Goal: Register for event/course: Sign up to attend an event or enroll in a course

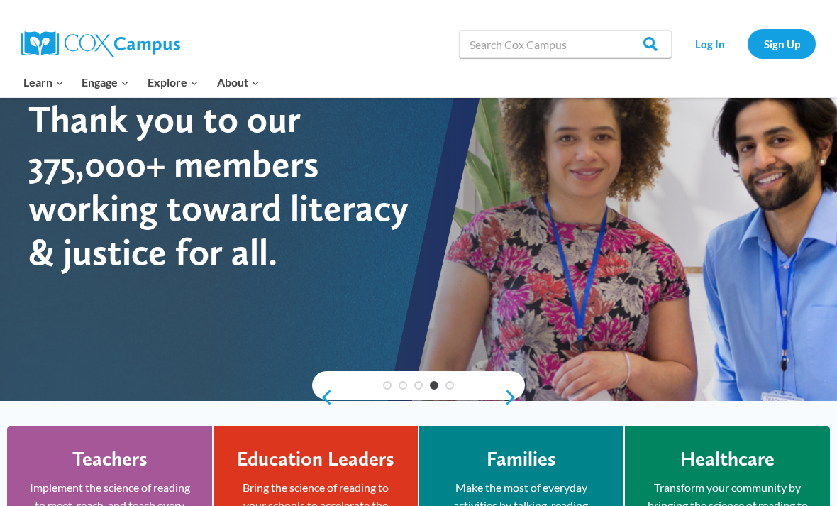
click at [706, 52] on link "Log In" at bounding box center [710, 43] width 62 height 29
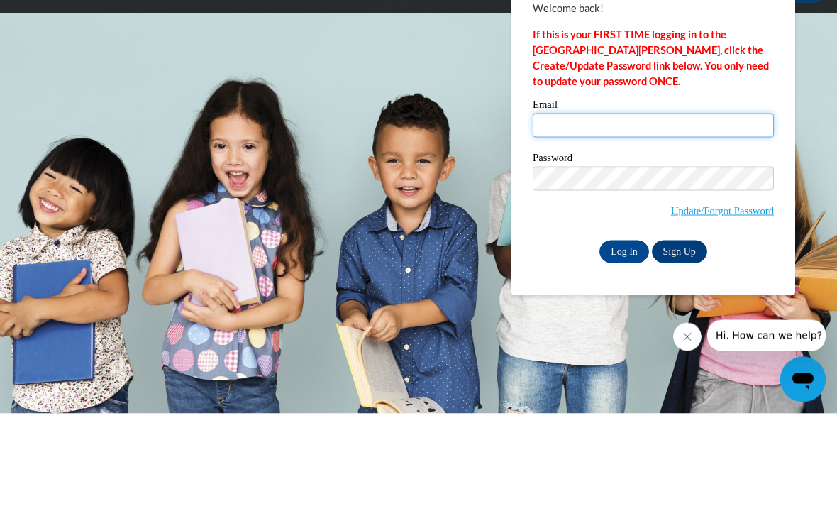
type input "natalietinson4@gmail.com"
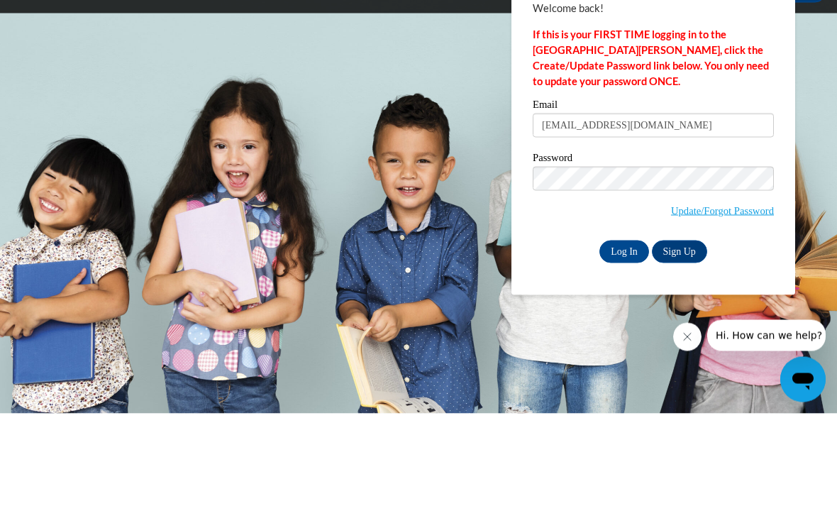
click at [624, 333] on input "Log In" at bounding box center [625, 344] width 50 height 23
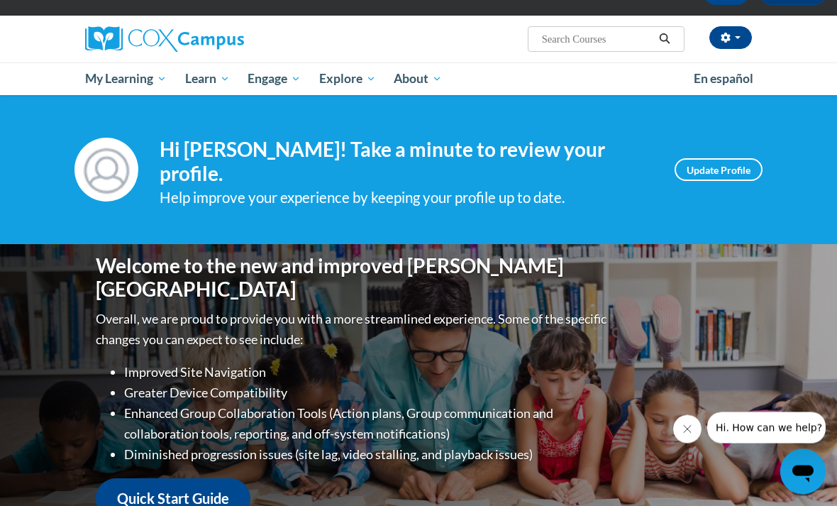
scroll to position [105, 0]
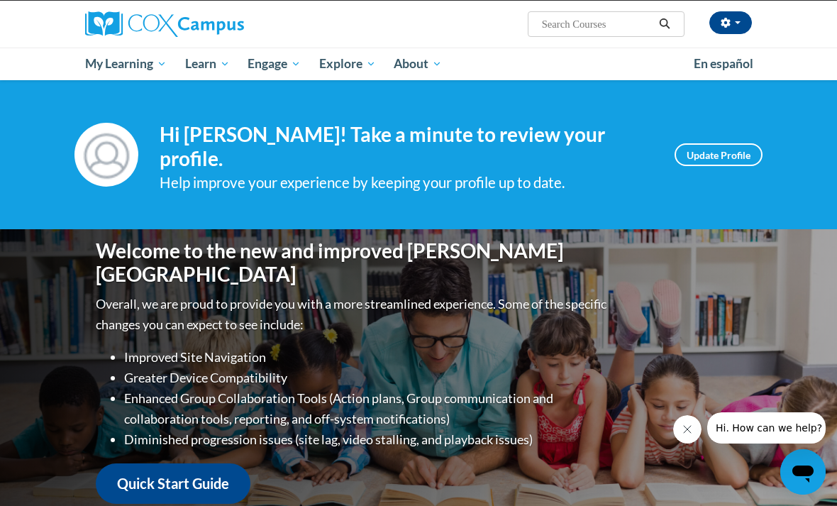
click at [727, 140] on div "Your profile Hi NATALIE TINSON! Take a minute to review your profile. Help impr…" at bounding box center [419, 155] width 688 height 78
click at [737, 153] on link "Update Profile" at bounding box center [719, 154] width 88 height 23
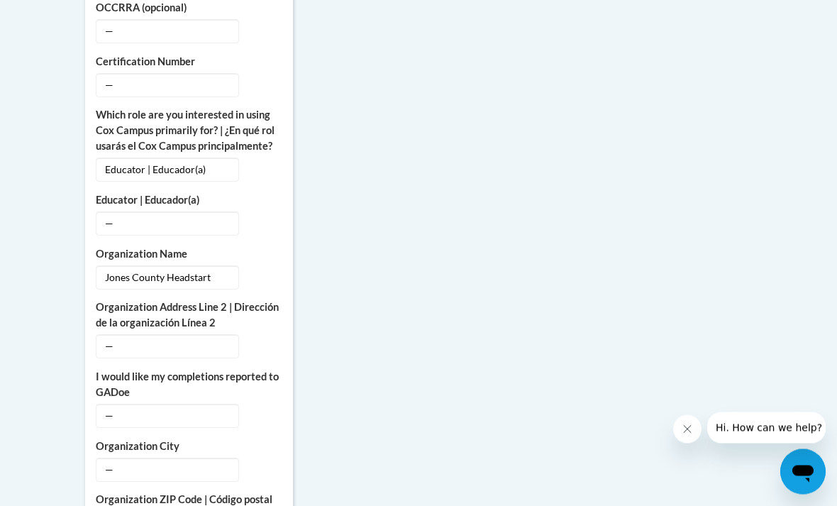
scroll to position [906, 0]
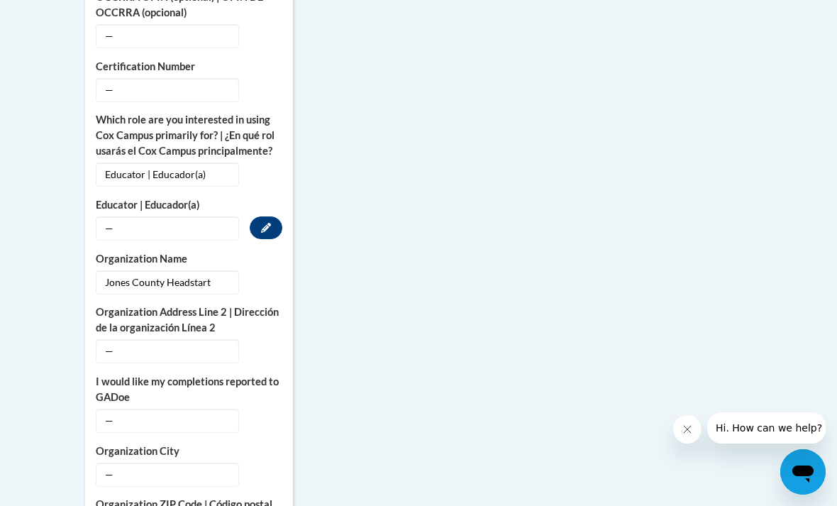
click at [260, 217] on button "Edit" at bounding box center [266, 227] width 33 height 23
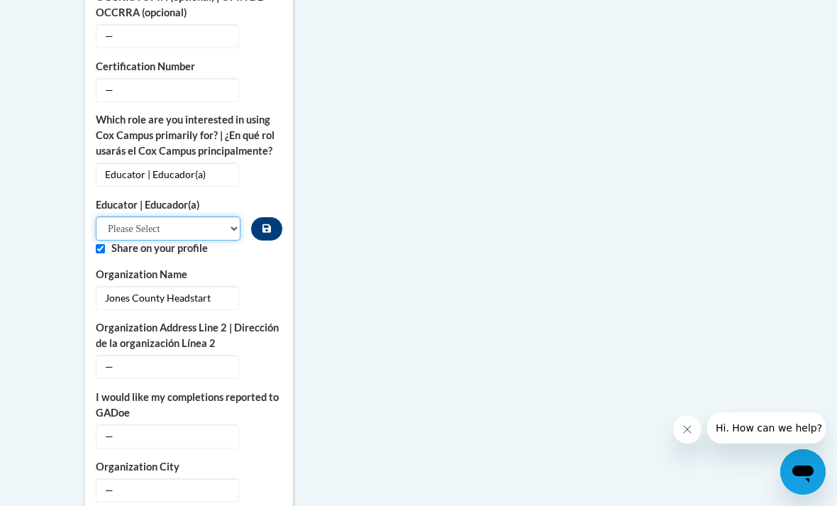
click at [221, 216] on select "Please Select Early Learning/Daycare Teacher/Family Home Care Provider | Maestr…" at bounding box center [168, 228] width 145 height 24
select select "5e2af403-4f2c-4e49-a02f-103e55d7b75b"
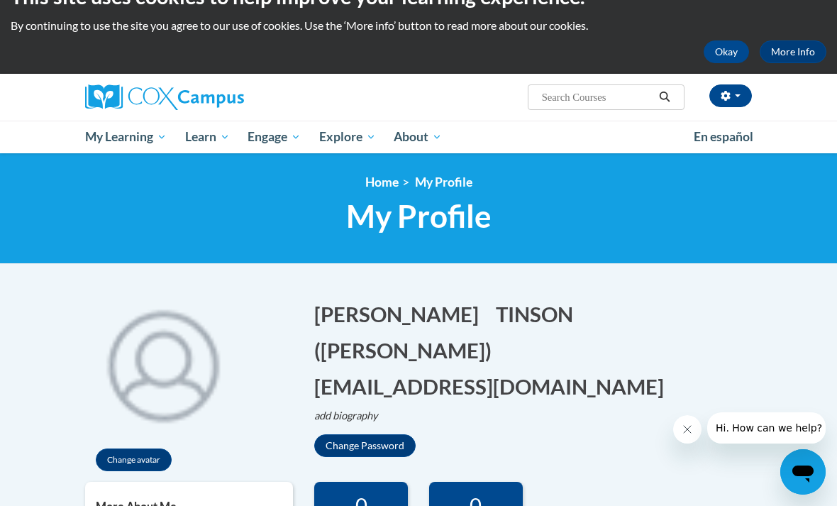
scroll to position [0, 0]
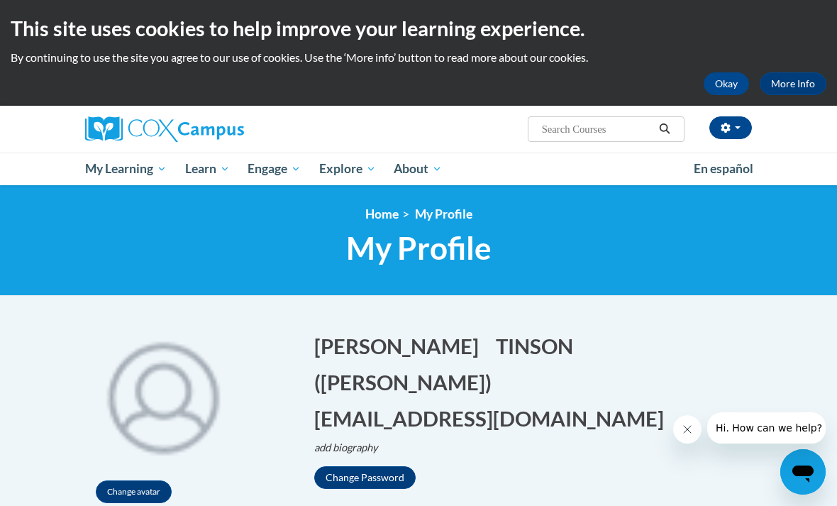
click at [664, 131] on icon "Search" at bounding box center [665, 128] width 13 height 11
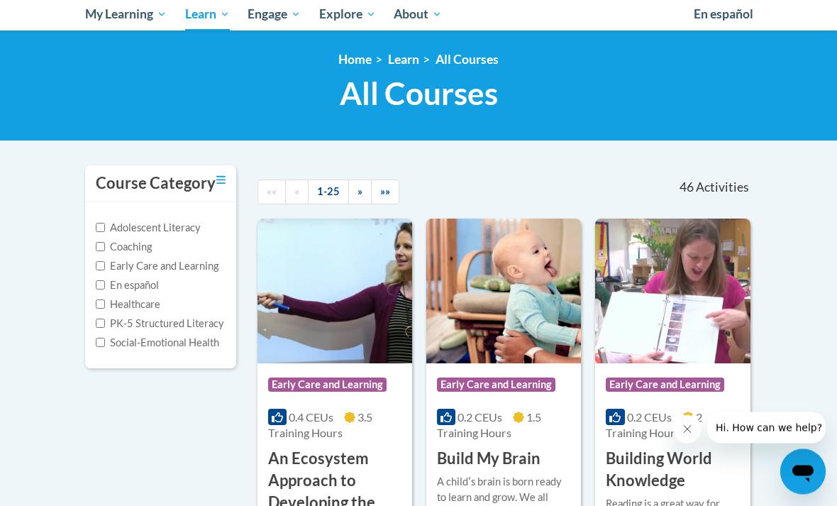
scroll to position [155, 0]
click at [109, 264] on label "Early Care and Learning" at bounding box center [157, 266] width 123 height 16
click at [105, 264] on input "Early Care and Learning" at bounding box center [100, 265] width 9 height 9
checkbox input "true"
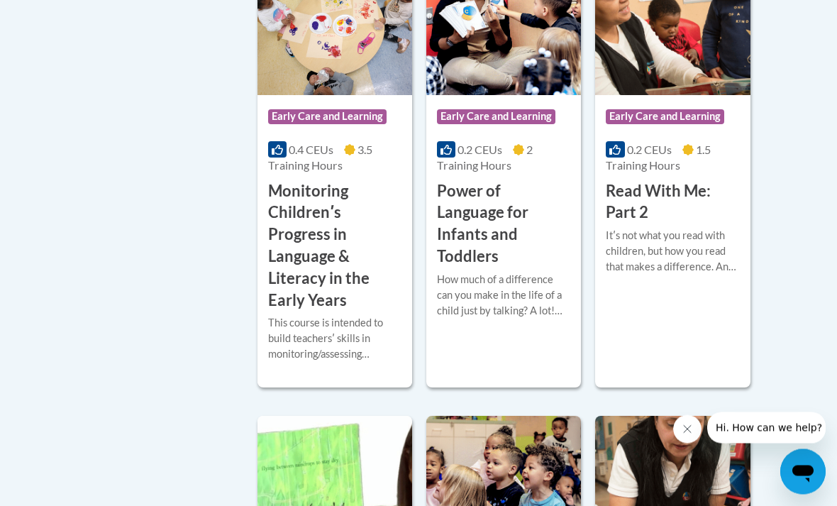
scroll to position [1322, 0]
click at [374, 198] on h3 "Monitoring Childrenʹs Progress in Language & Literacy in the Early Years" at bounding box center [334, 245] width 133 height 131
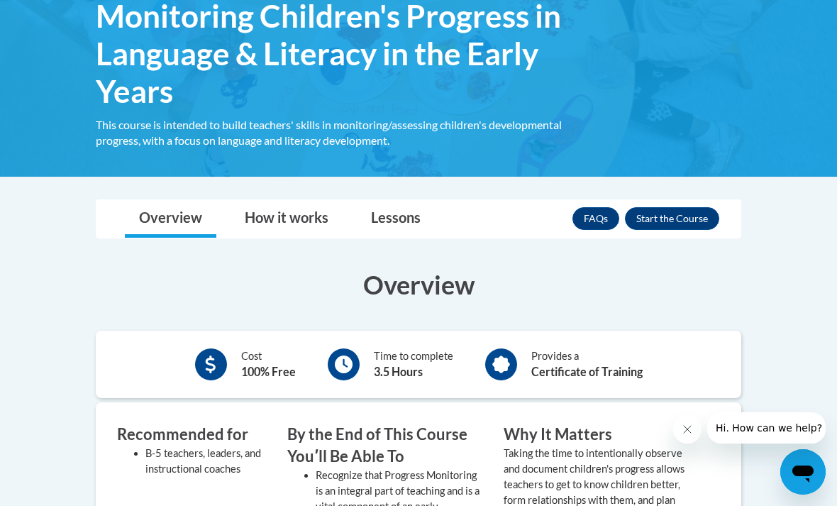
scroll to position [252, 0]
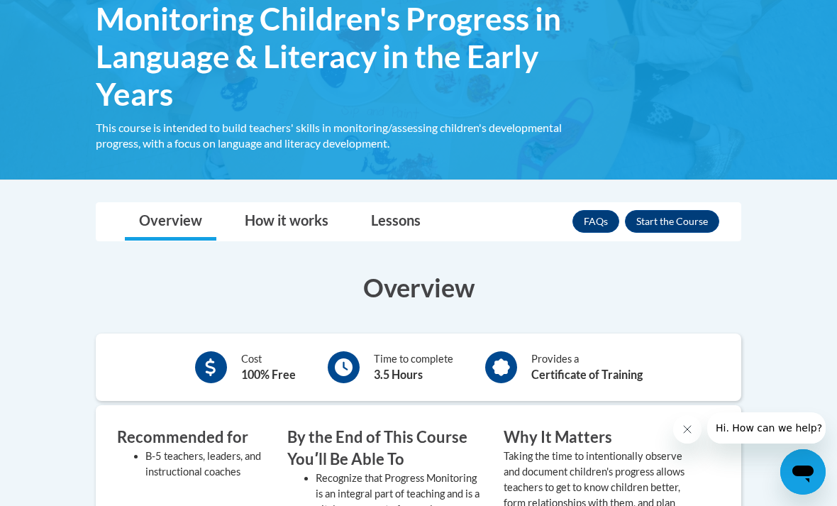
click at [689, 221] on button "Enroll" at bounding box center [672, 221] width 94 height 23
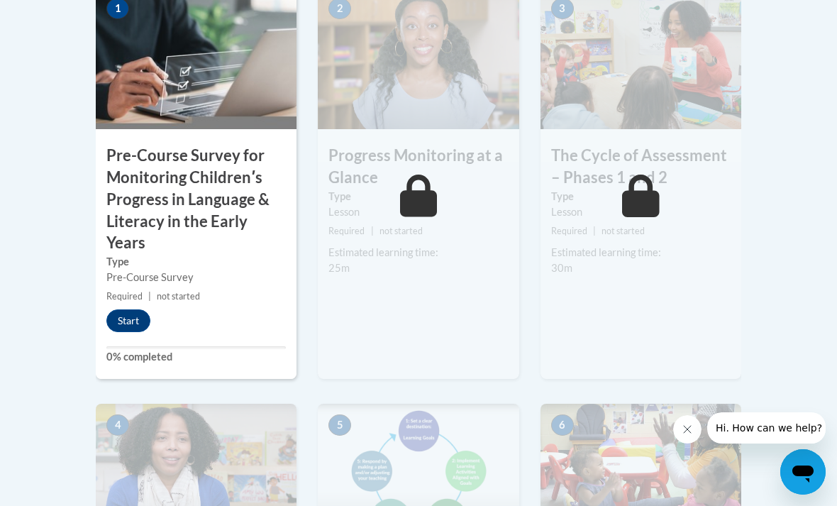
scroll to position [559, 0]
click at [137, 319] on button "Start" at bounding box center [128, 321] width 44 height 23
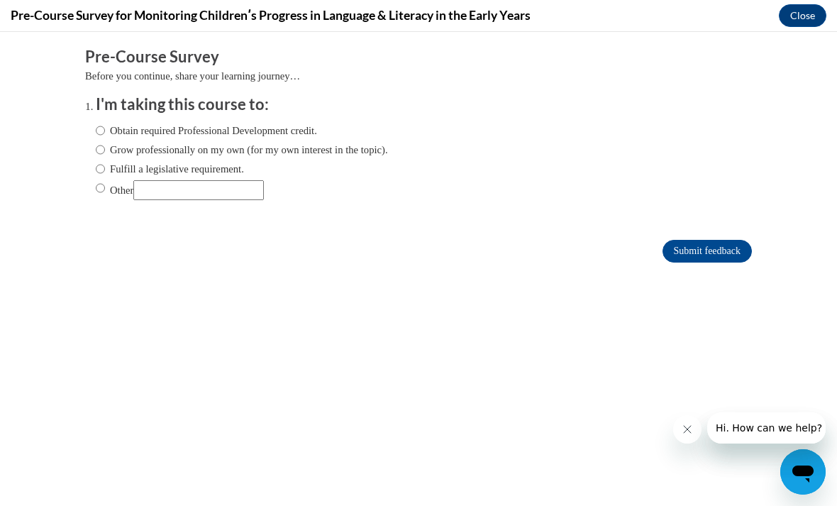
scroll to position [0, 0]
